Goal: Task Accomplishment & Management: Use online tool/utility

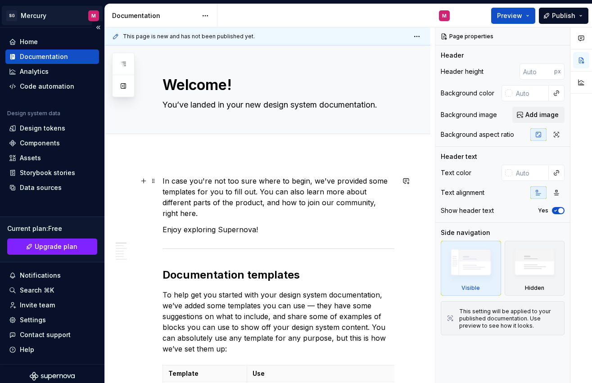
type textarea "*"
click at [32, 37] on div "Home" at bounding box center [29, 41] width 18 height 9
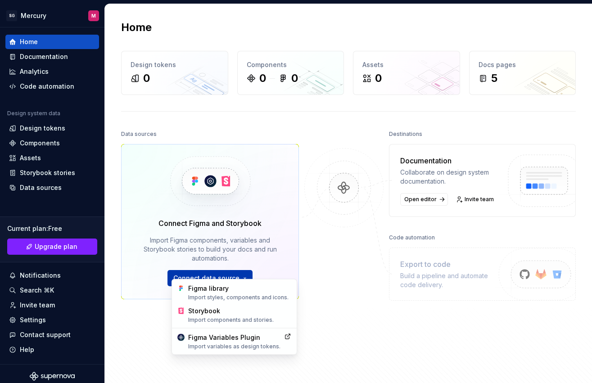
click at [193, 270] on html "SG Mercury M Home Documentation Analytics Code automation Design system data De…" at bounding box center [296, 191] width 592 height 383
click at [195, 298] on div "Import styles, components and icons." at bounding box center [238, 297] width 103 height 7
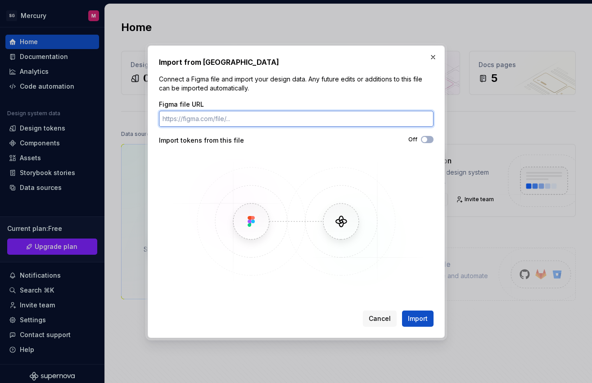
click at [201, 122] on input "Figma file URL" at bounding box center [296, 119] width 274 height 16
paste input "[URL][DOMAIN_NAME]"
type input "[URL][DOMAIN_NAME]"
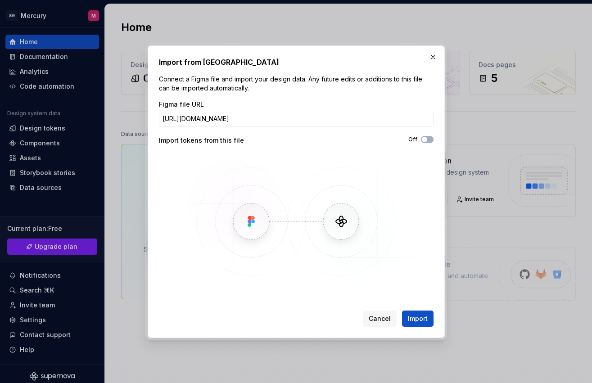
scroll to position [0, 0]
click at [295, 273] on img at bounding box center [296, 221] width 261 height 135
click at [423, 140] on span "button" at bounding box center [424, 139] width 5 height 5
click at [414, 319] on span "Import" at bounding box center [418, 318] width 20 height 9
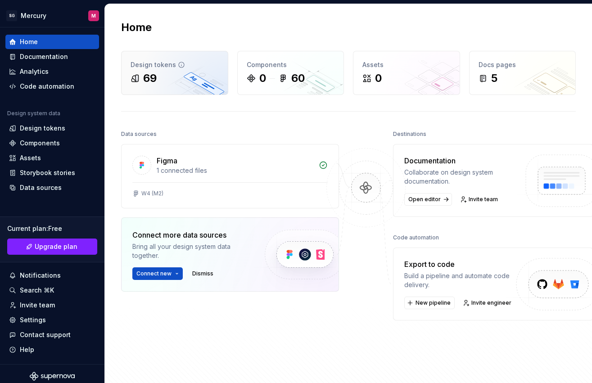
click at [189, 74] on div "69" at bounding box center [174, 78] width 88 height 14
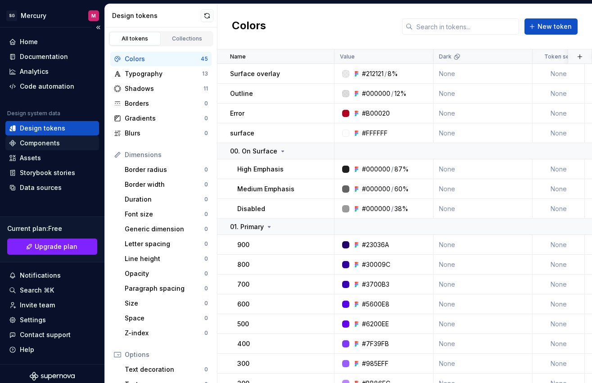
click at [53, 146] on div "Components" at bounding box center [40, 143] width 40 height 9
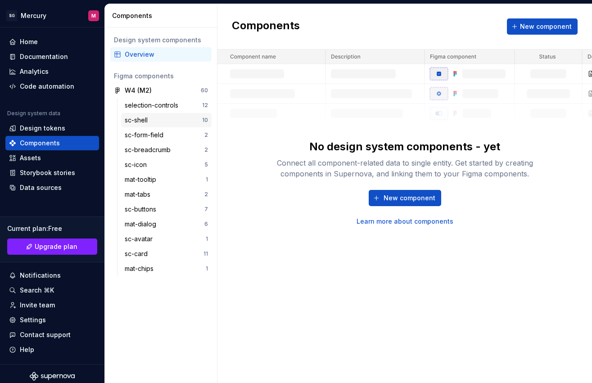
click at [157, 114] on div "sc-shell 10" at bounding box center [166, 120] width 90 height 14
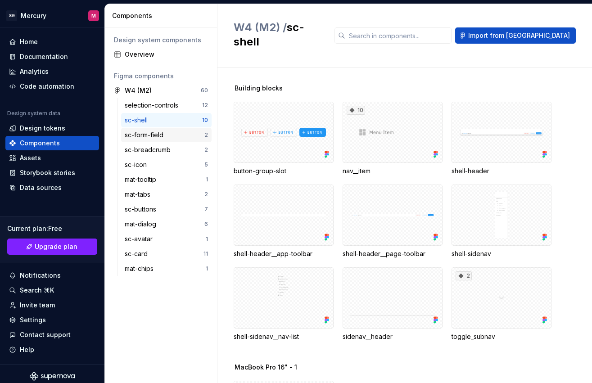
click at [161, 131] on div "sc-form-field" at bounding box center [146, 134] width 42 height 9
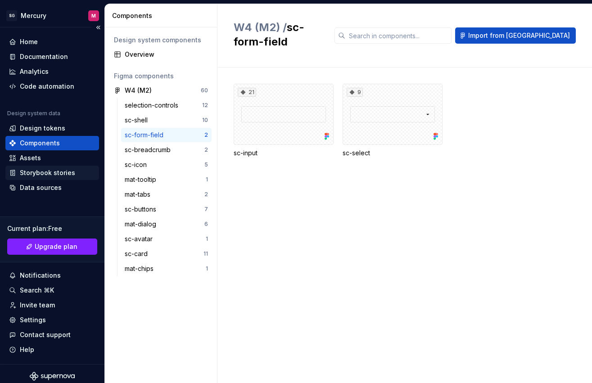
click at [55, 170] on div "Storybook stories" at bounding box center [47, 172] width 55 height 9
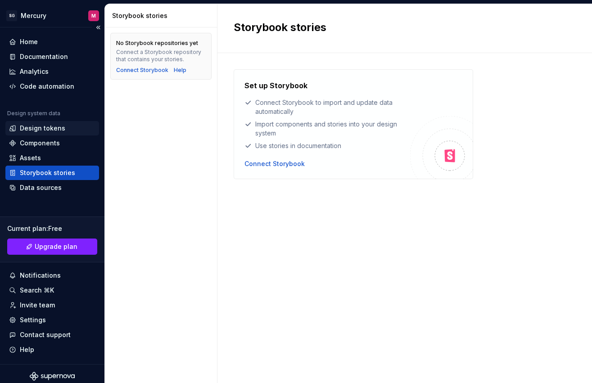
click at [29, 131] on div "Design tokens" at bounding box center [42, 128] width 45 height 9
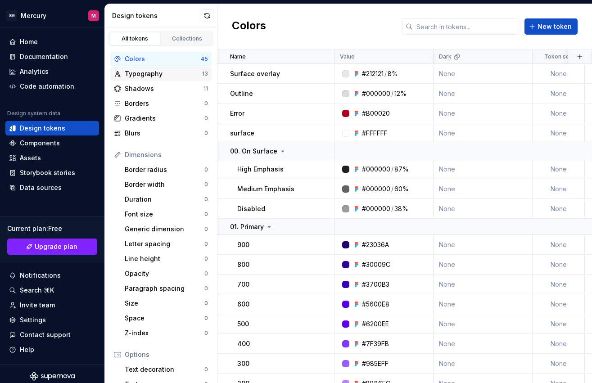
click at [160, 75] on div "Typography" at bounding box center [163, 73] width 77 height 9
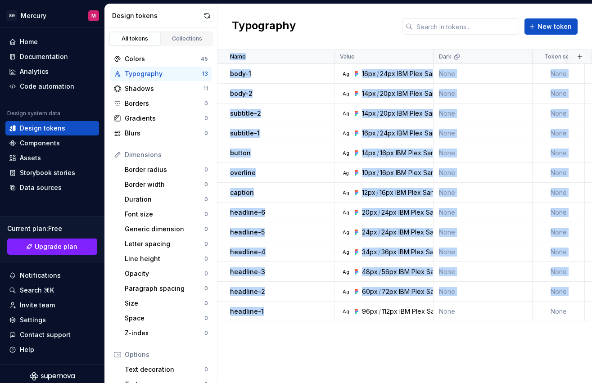
drag, startPoint x: 275, startPoint y: 310, endPoint x: 288, endPoint y: 334, distance: 27.0
click at [288, 334] on div "Name Value Dark Token set Description Last updated body-1 Ag 16px / 24px IBM Pl…" at bounding box center [404, 215] width 374 height 333
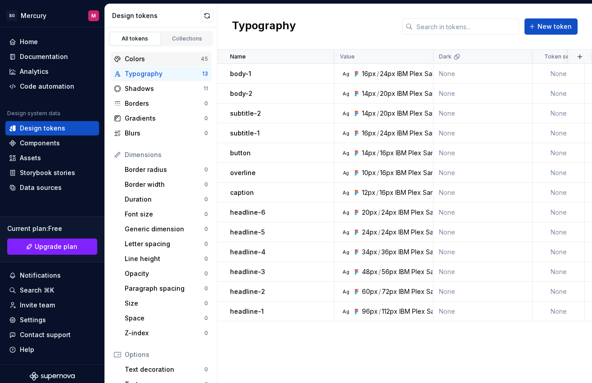
click at [150, 58] on div "Colors" at bounding box center [163, 58] width 76 height 9
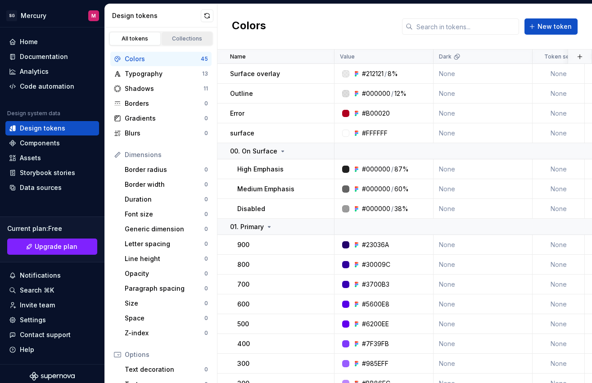
click at [182, 42] on link "Collections" at bounding box center [187, 38] width 51 height 13
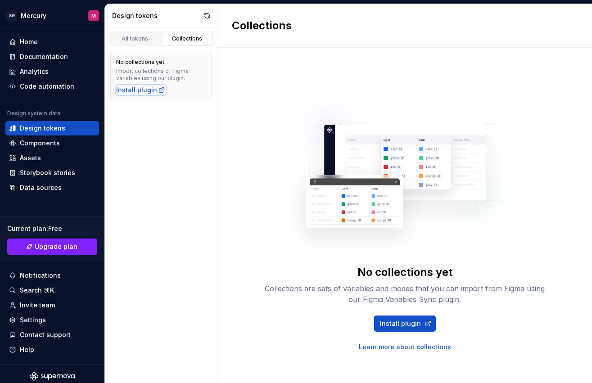
click at [137, 88] on div "Install plugin" at bounding box center [140, 89] width 49 height 9
